Goal: Transaction & Acquisition: Subscribe to service/newsletter

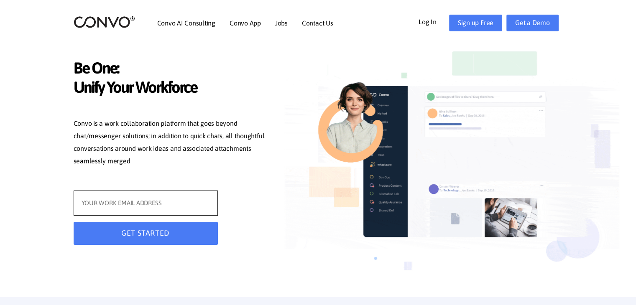
click at [120, 203] on input "text" at bounding box center [146, 203] width 144 height 25
type input "i"
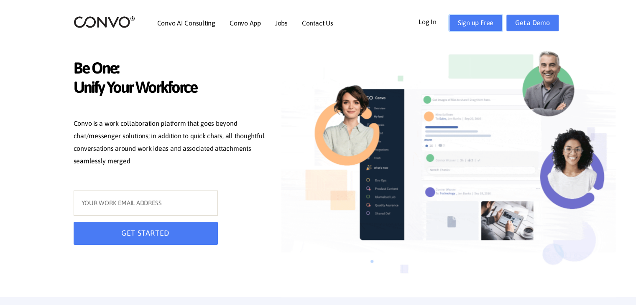
click at [463, 23] on link "Sign up Free" at bounding box center [475, 23] width 53 height 17
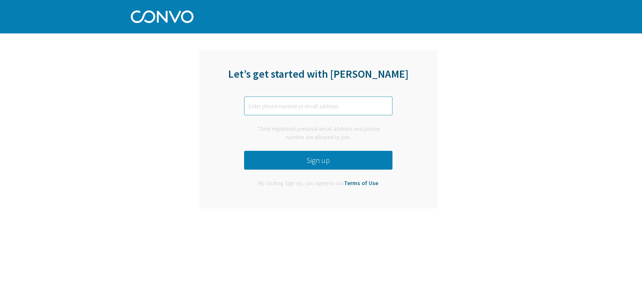
click at [299, 110] on input "text" at bounding box center [318, 106] width 148 height 19
click at [320, 105] on input "text" at bounding box center [318, 106] width 148 height 19
click at [308, 109] on input "text" at bounding box center [318, 106] width 148 height 19
click at [320, 107] on input "[PERSON_NAME]" at bounding box center [318, 106] width 148 height 19
type input "[PERSON_NAME][EMAIL_ADDRESS][DOMAIN_NAME]"
